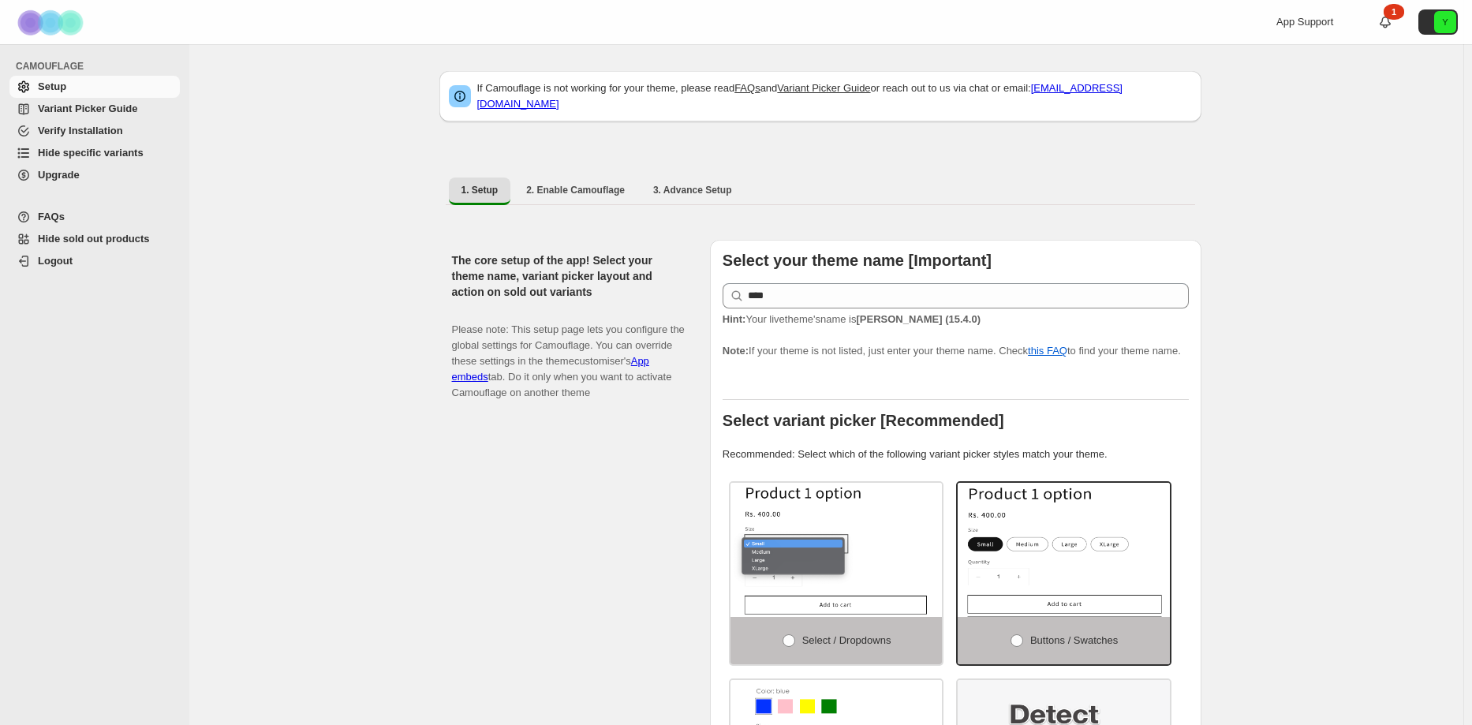
select select "******"
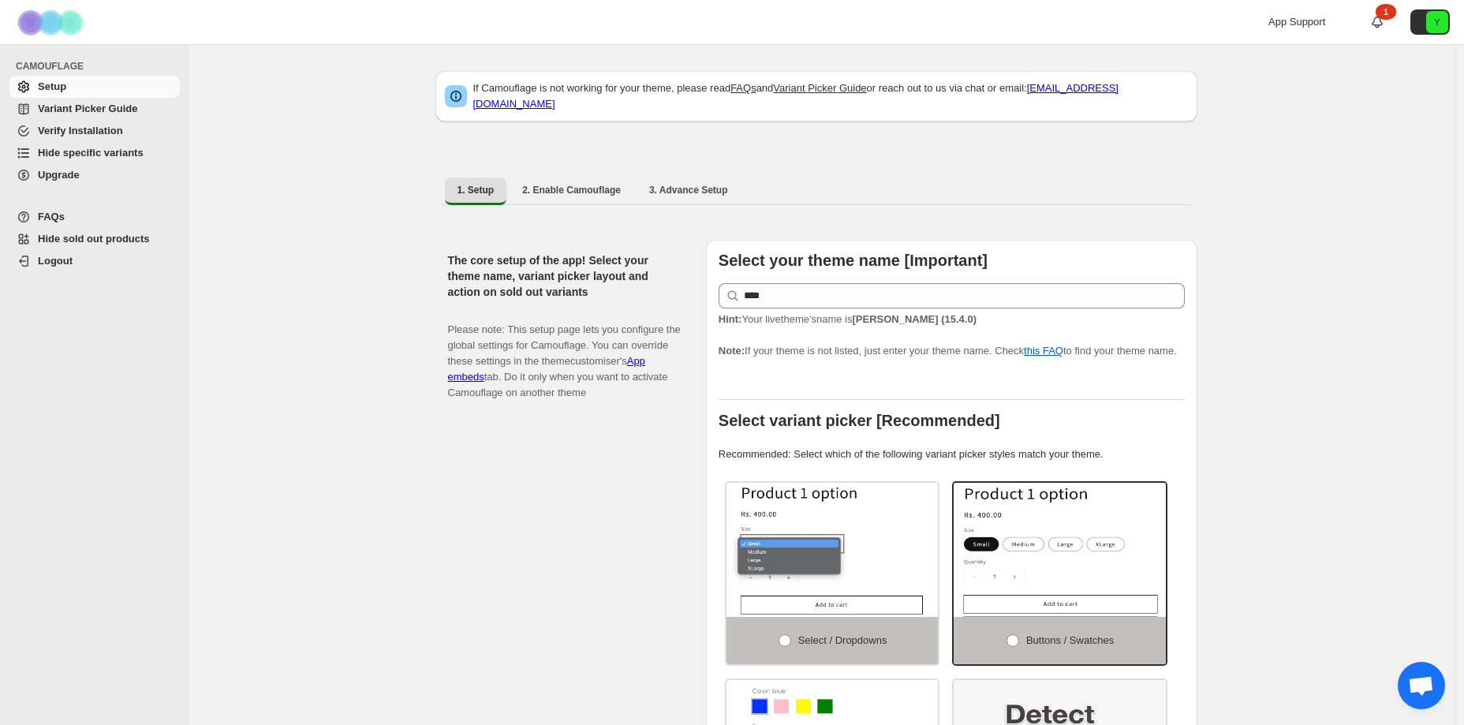
click at [109, 154] on span "Hide specific variants" at bounding box center [91, 153] width 106 height 12
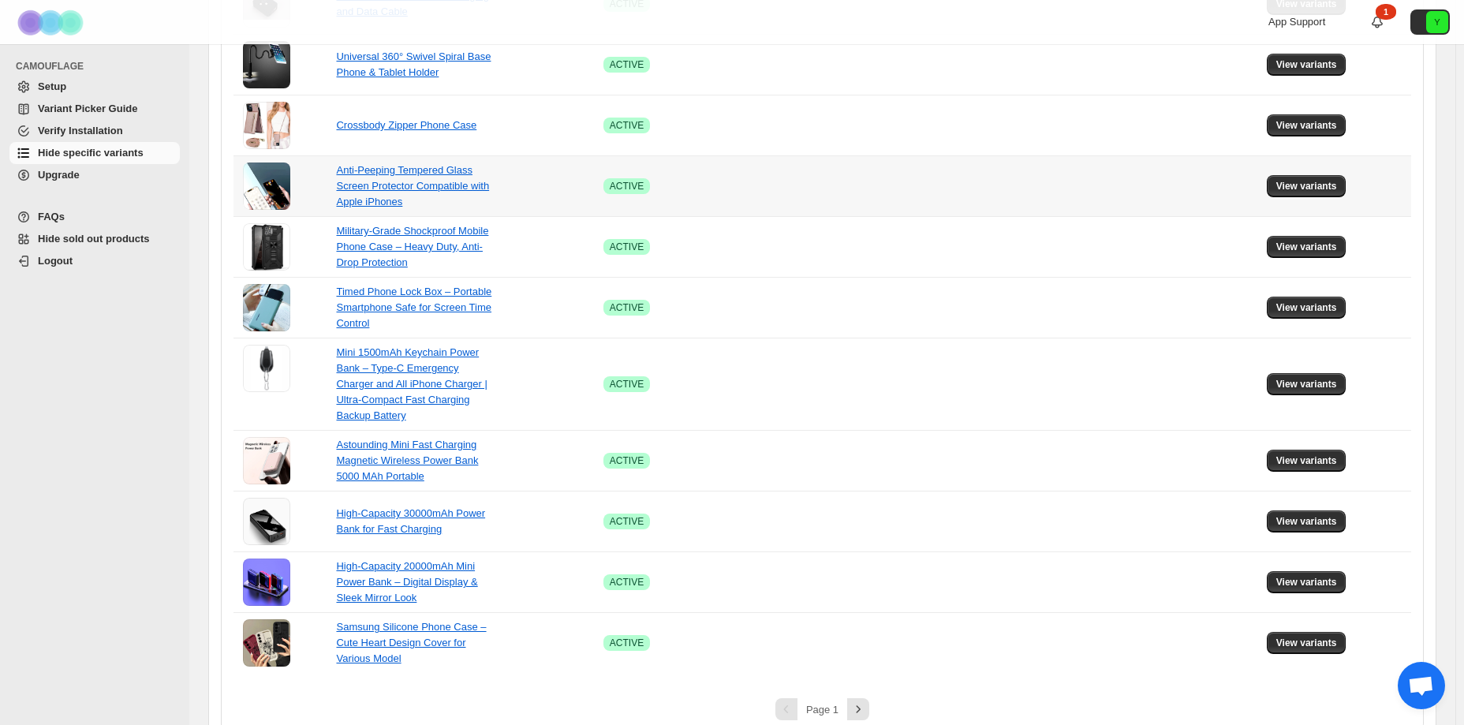
scroll to position [926, 0]
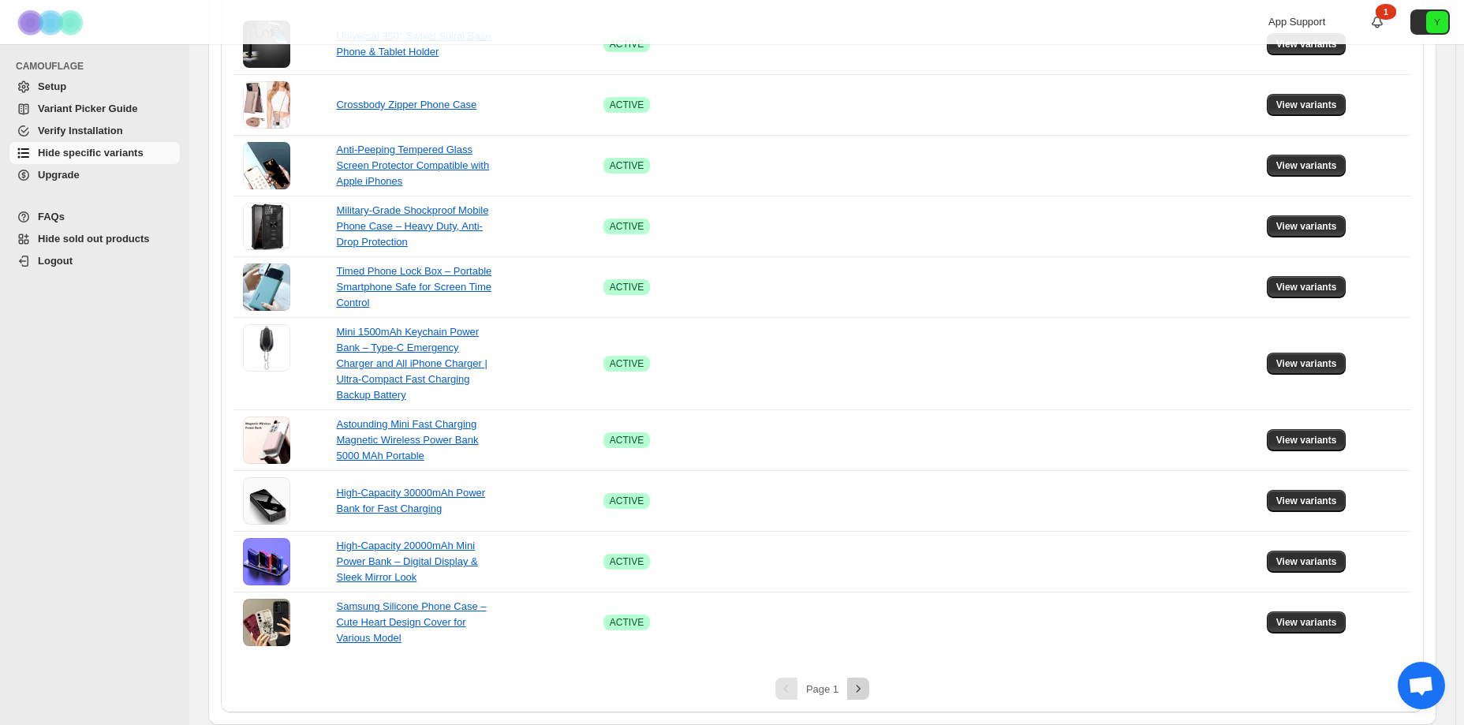
click at [861, 688] on icon "Next" at bounding box center [859, 688] width 4 height 7
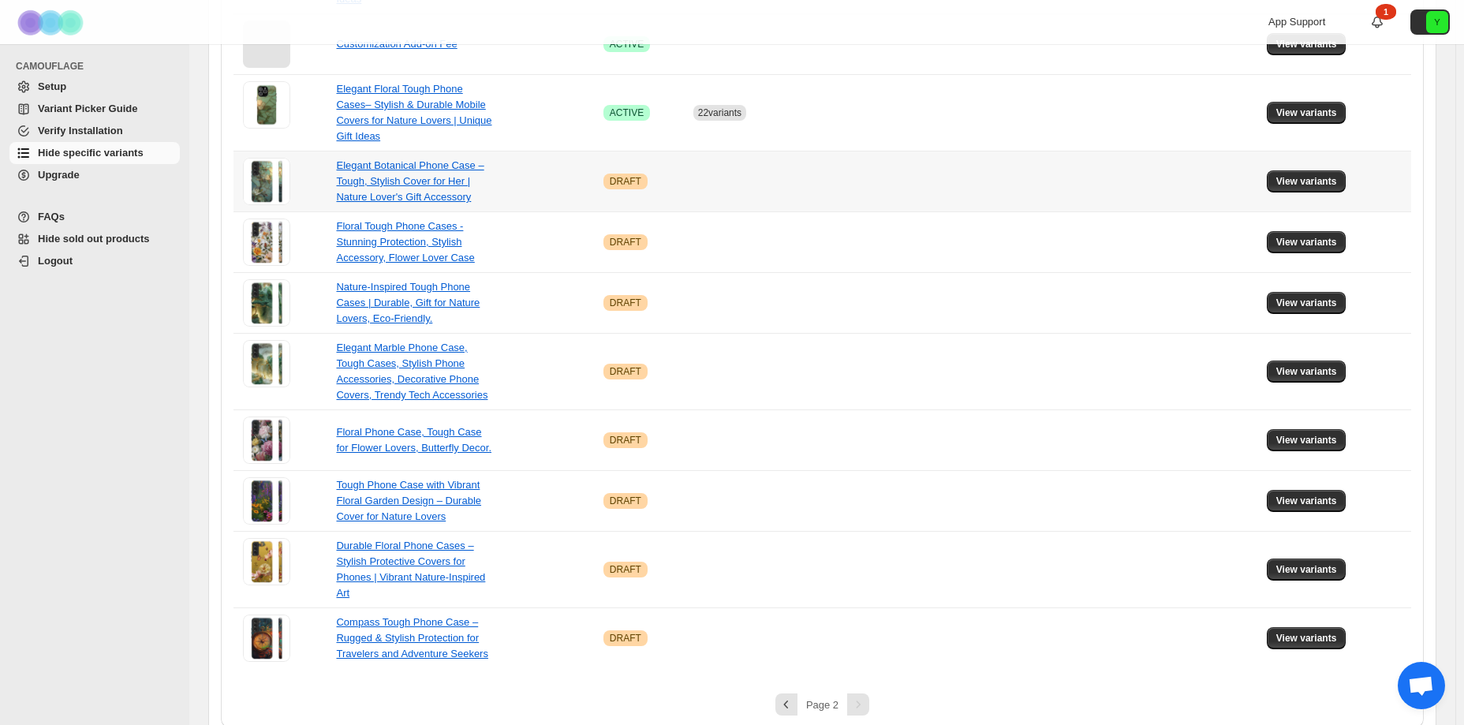
click at [1091, 172] on td at bounding box center [1084, 181] width 131 height 61
click at [1292, 175] on span "View variants" at bounding box center [1307, 181] width 61 height 13
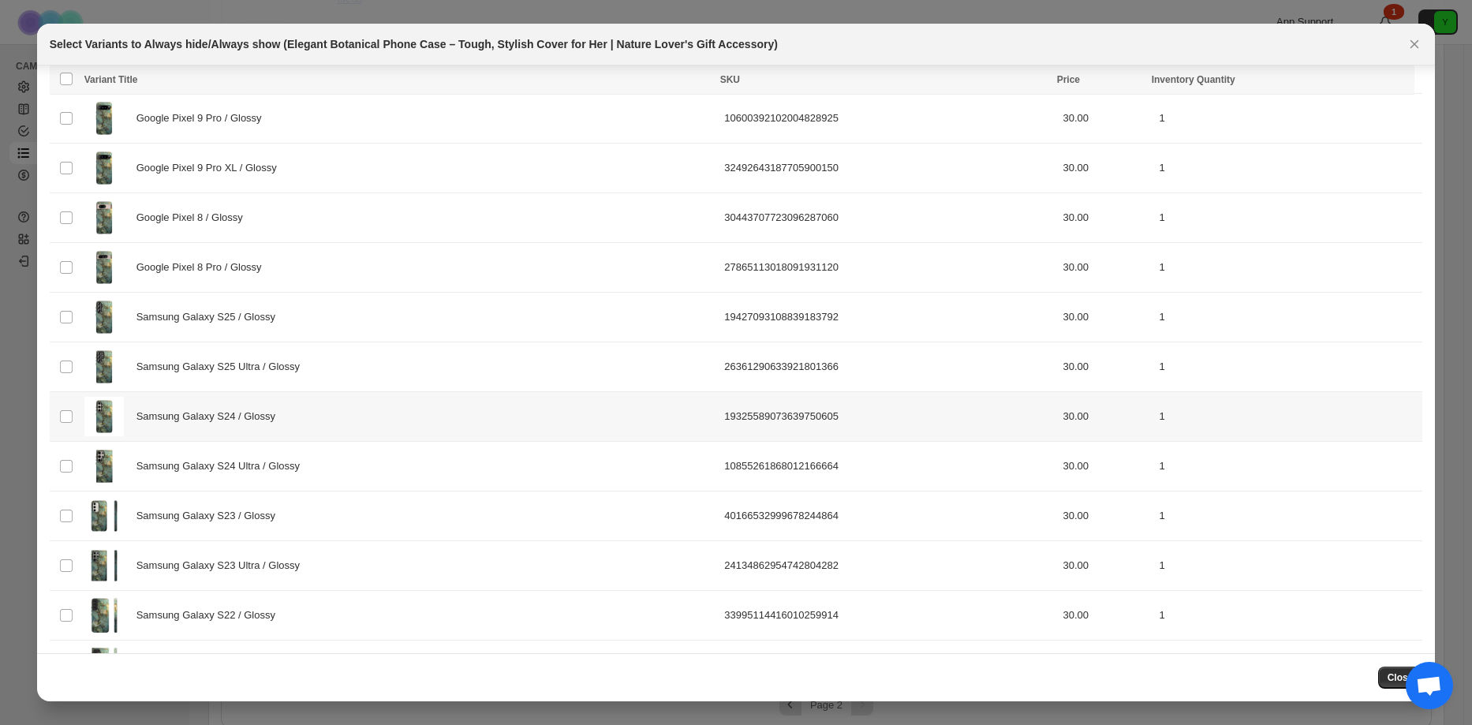
scroll to position [591, 0]
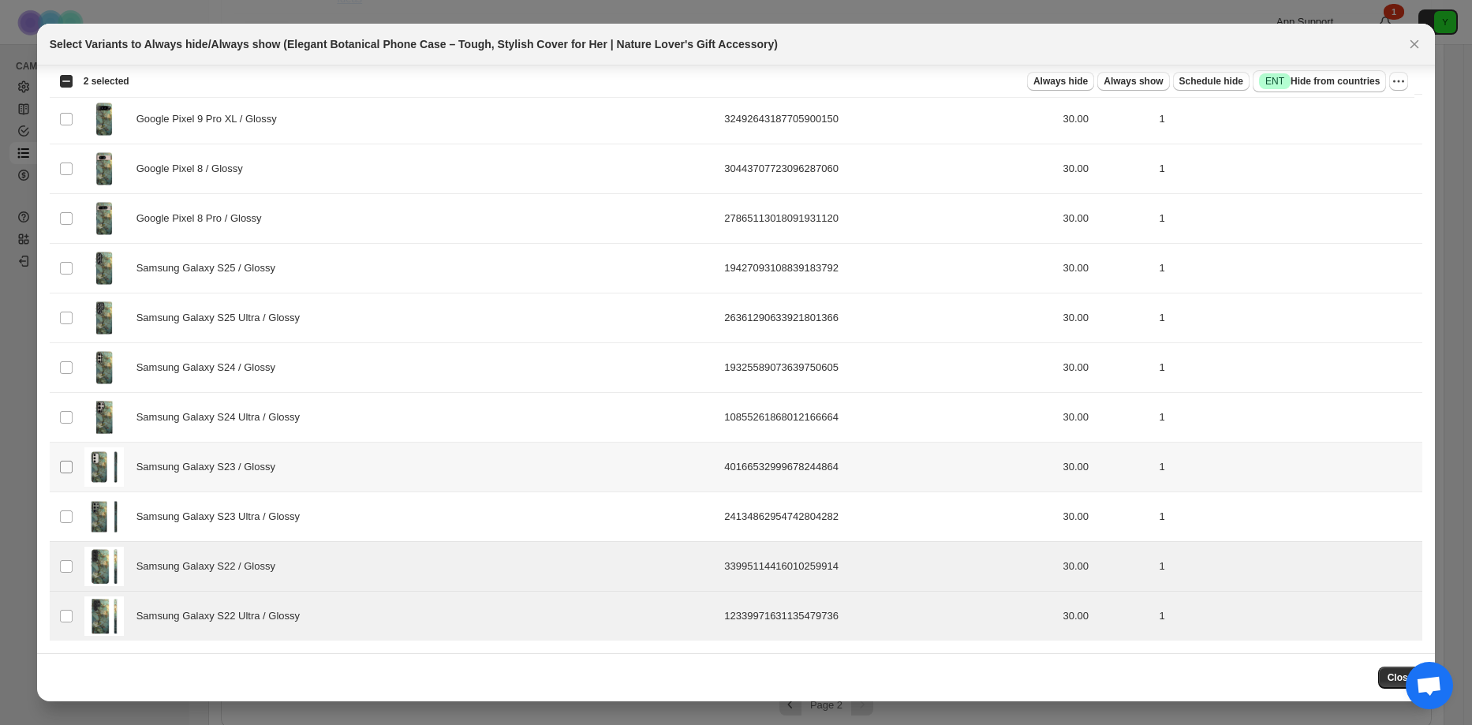
click at [63, 470] on tbody "Select product variant iPhone 16 Pro / Glossy 65484514941568195133 30.00 1 Sele…" at bounding box center [737, 95] width 1374 height 1094
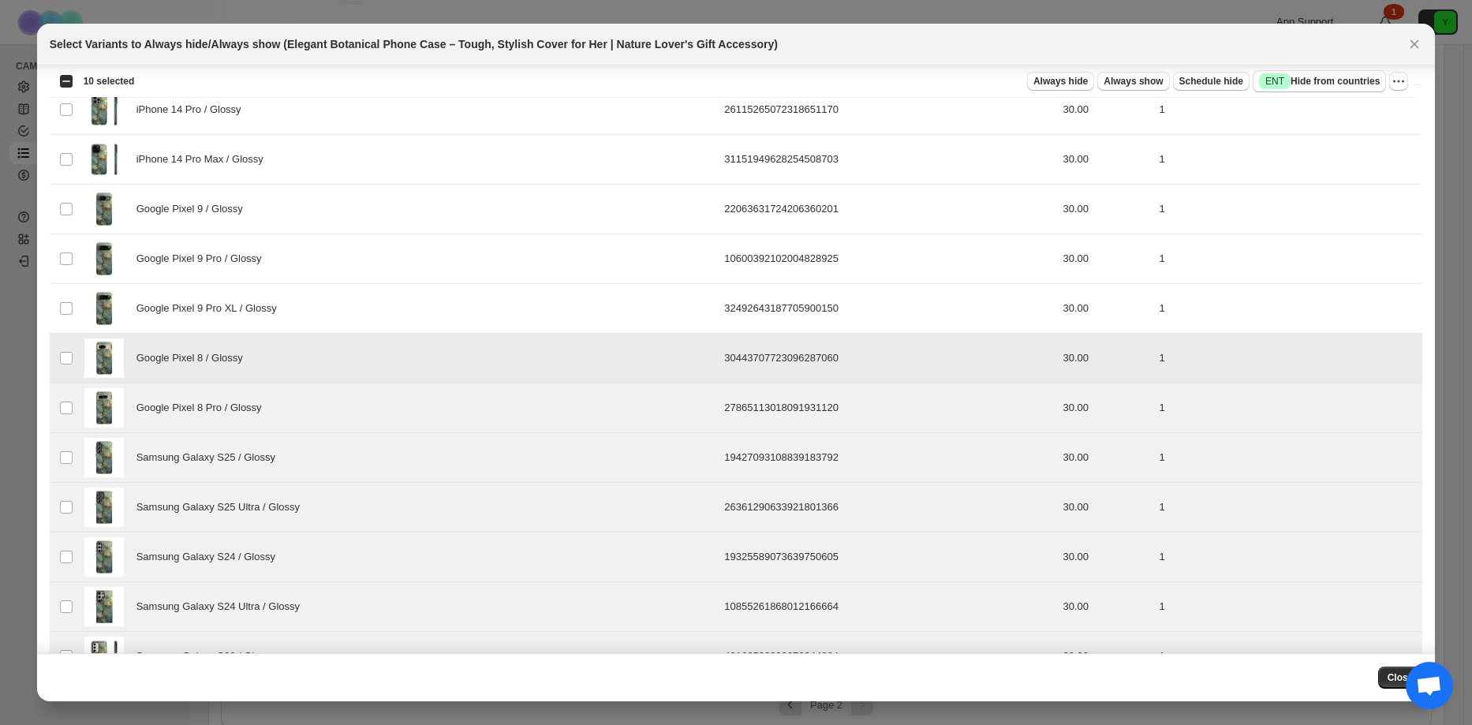
scroll to position [350, 0]
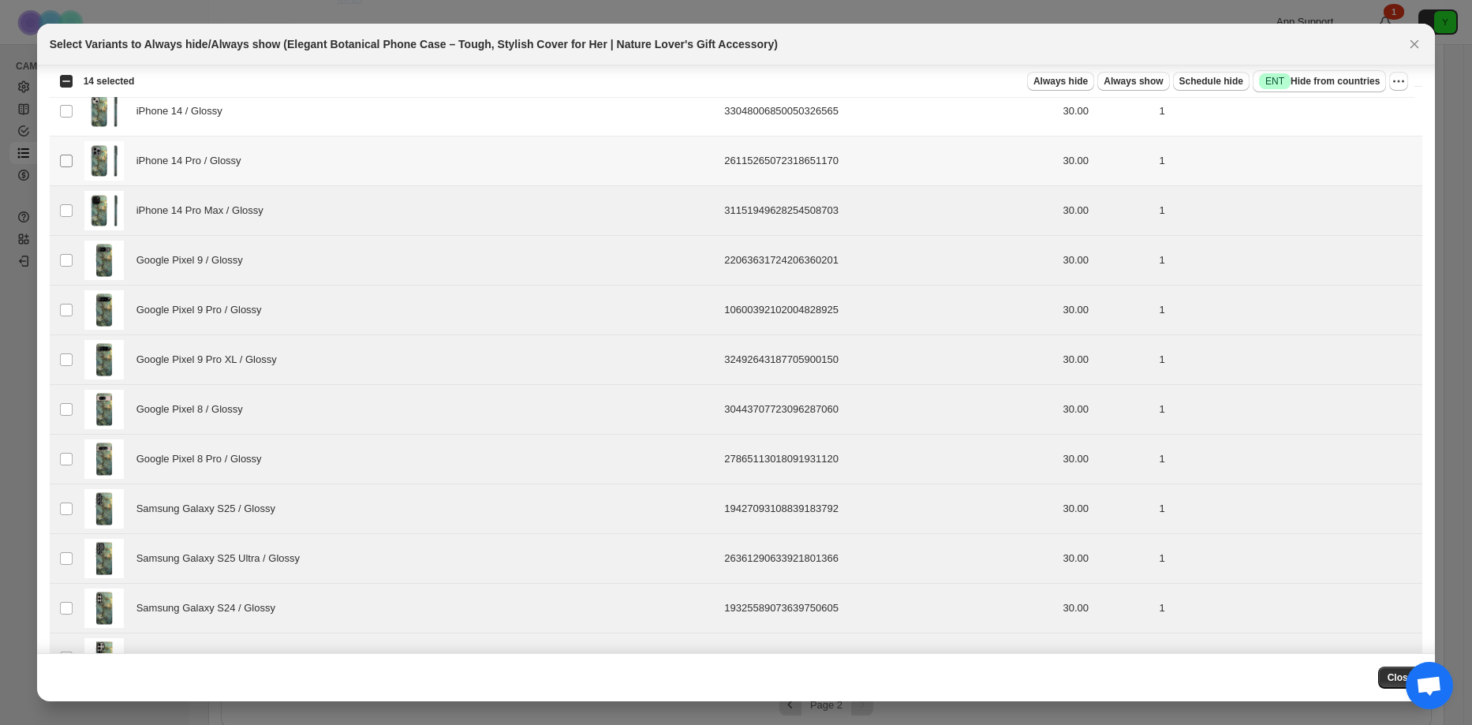
click at [65, 154] on span ":r6:" at bounding box center [66, 161] width 14 height 14
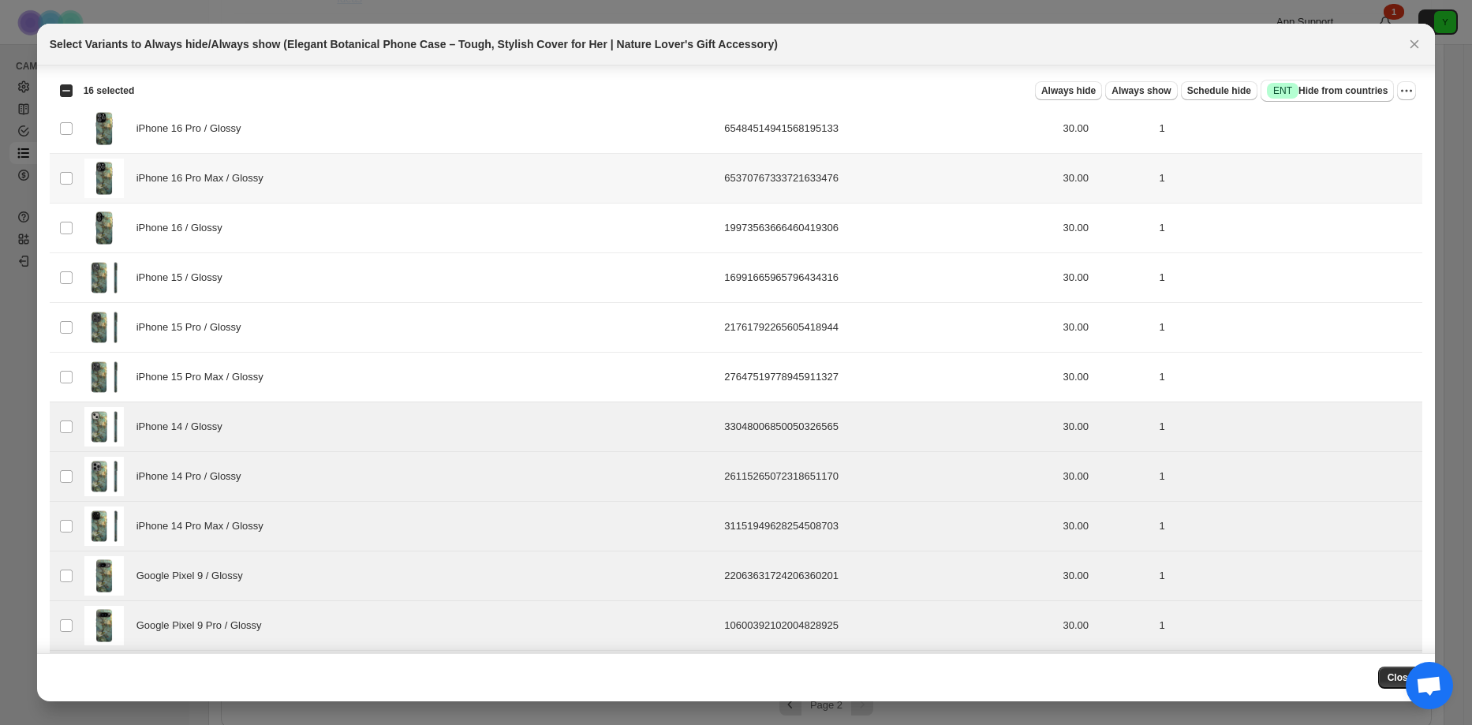
scroll to position [0, 0]
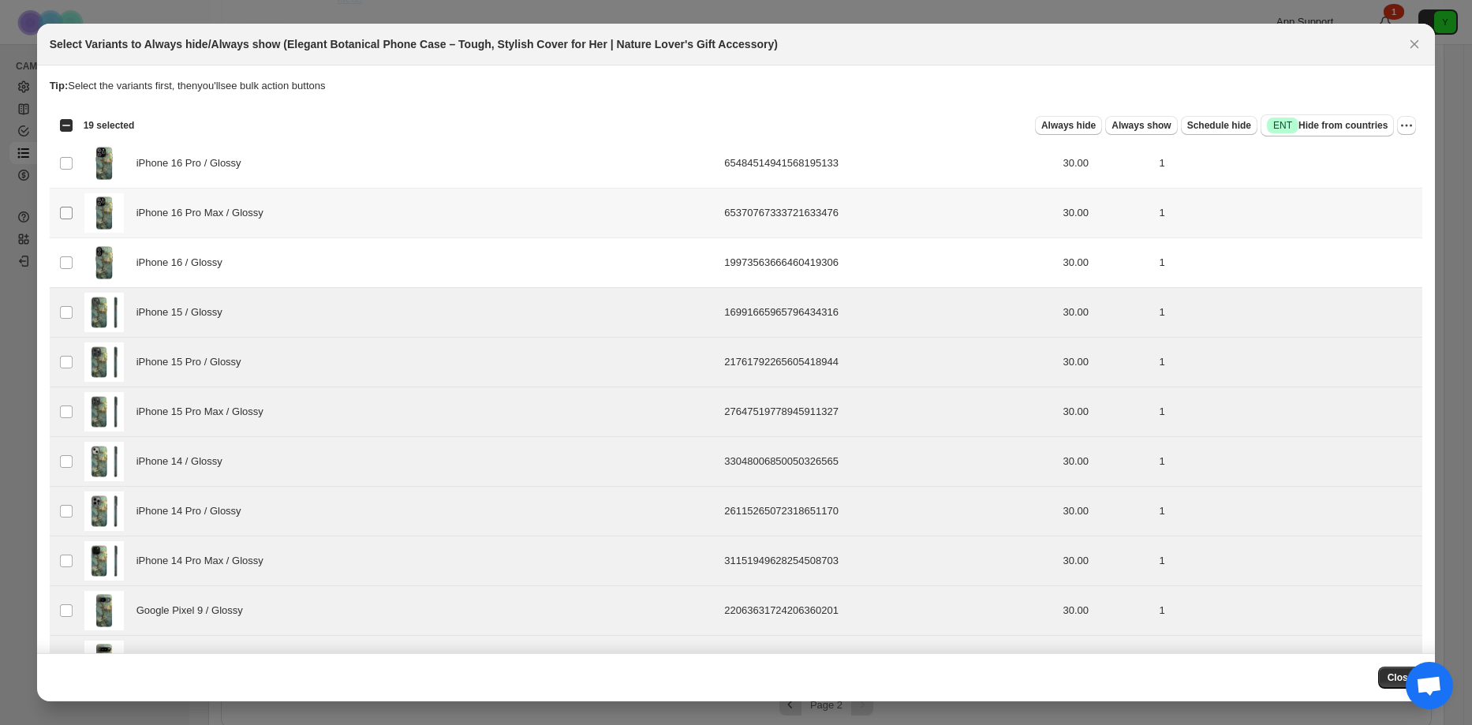
click at [66, 215] on tbody "Select product variant iPhone 16 Pro / Glossy 65484514941568195133 30.00 1 Sele…" at bounding box center [737, 686] width 1374 height 1094
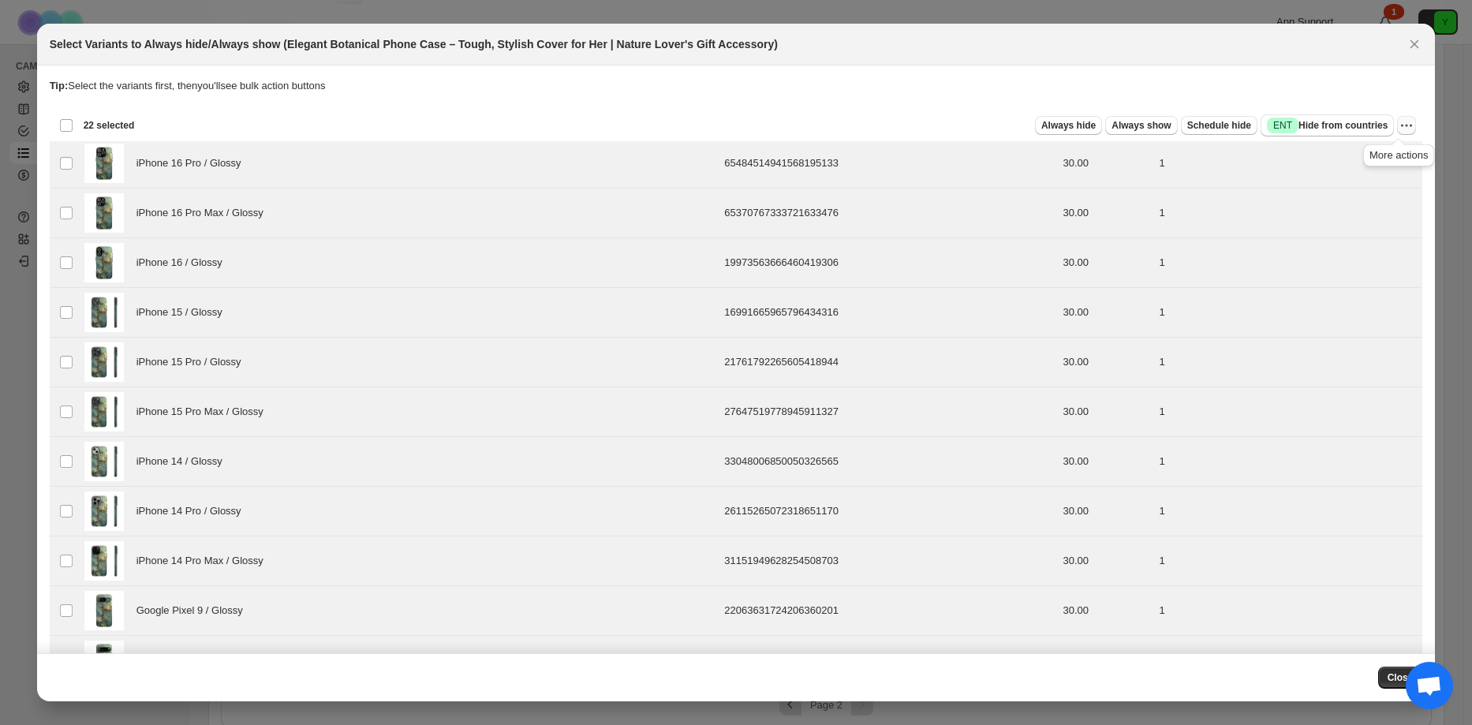
click at [1401, 125] on icon "More actions" at bounding box center [1407, 126] width 16 height 16
click at [1090, 122] on span "Always hide" at bounding box center [1069, 125] width 54 height 13
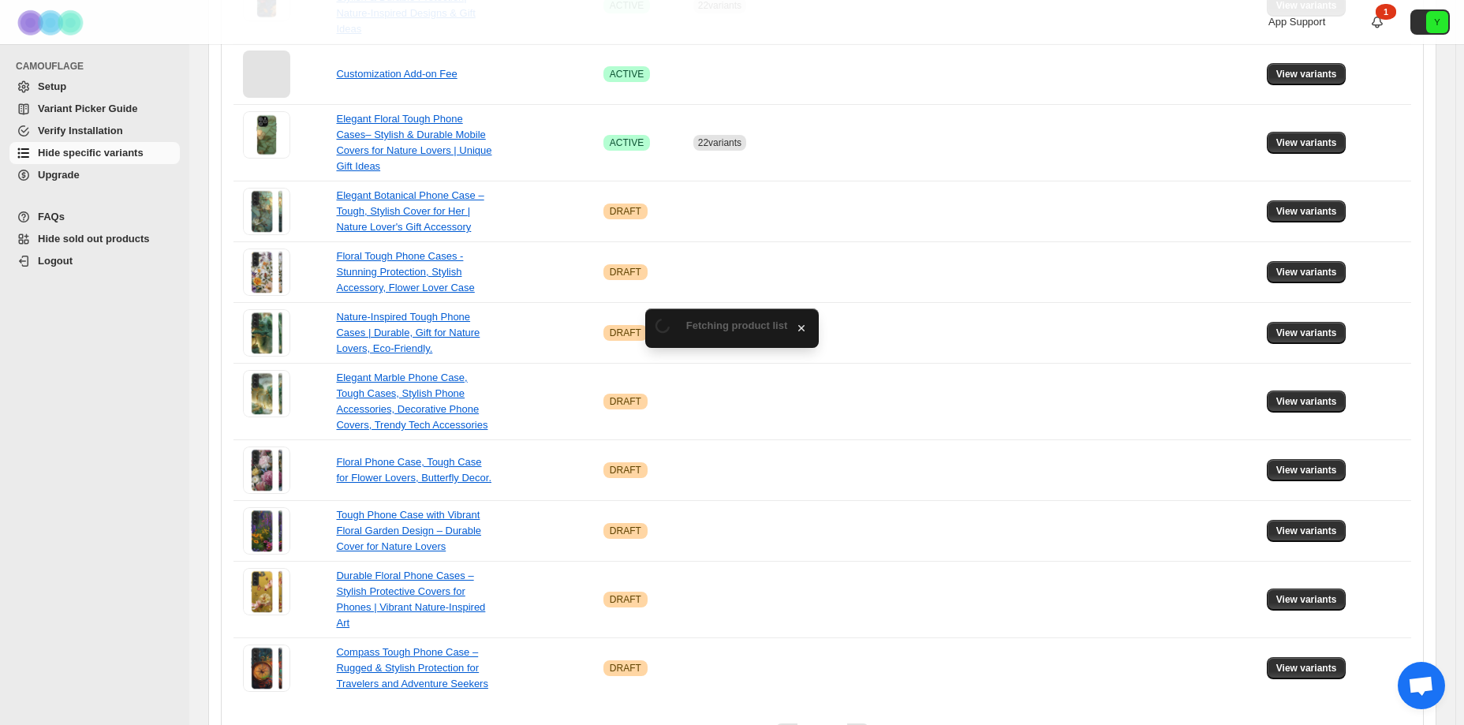
scroll to position [548, 0]
